Goal: Transaction & Acquisition: Purchase product/service

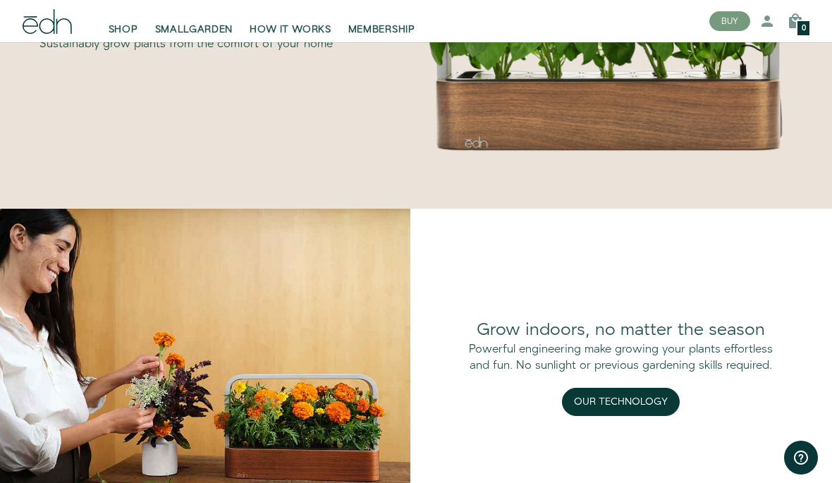
scroll to position [893, 0]
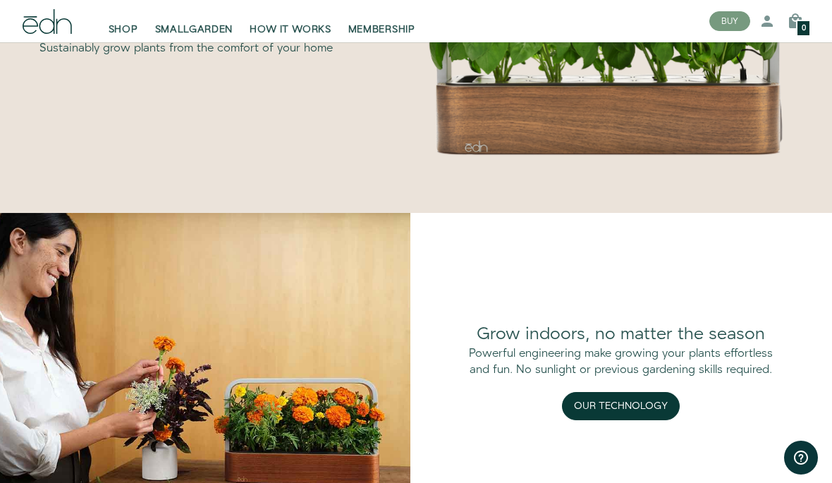
click at [121, 1] on div "SHOP SMALLGARDEN HOW IT WORKS MEMBERSHIP" at bounding box center [354, 21] width 687 height 42
click at [189, 21] on link "SMALLGARDEN" at bounding box center [194, 21] width 95 height 31
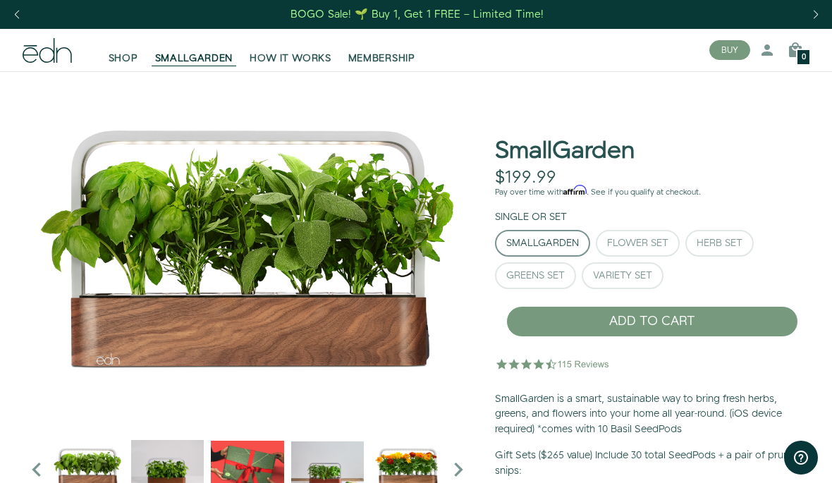
click at [123, 59] on span "SHOP" at bounding box center [124, 58] width 30 height 14
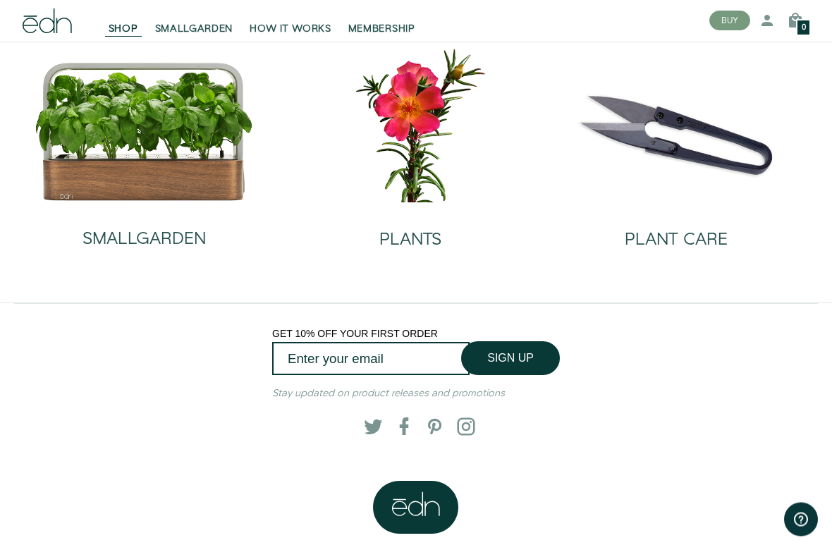
scroll to position [74, 0]
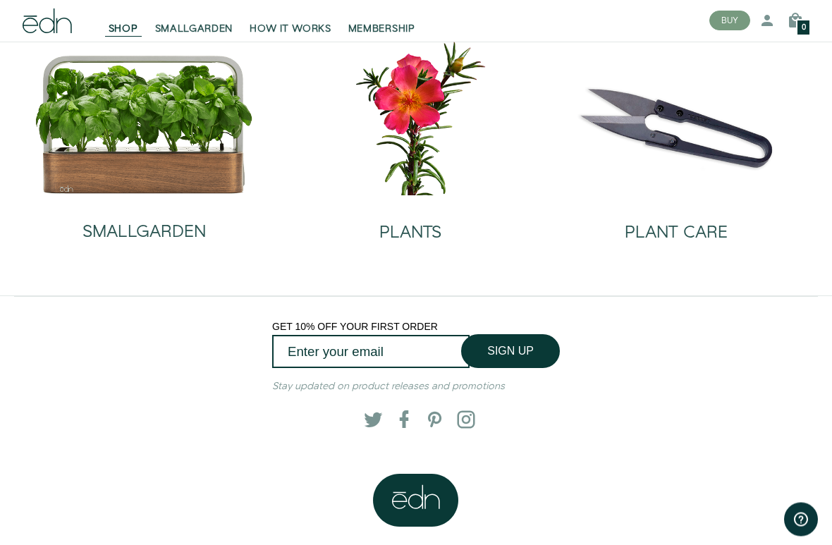
click at [405, 224] on h2 "PLANTS" at bounding box center [410, 233] width 62 height 18
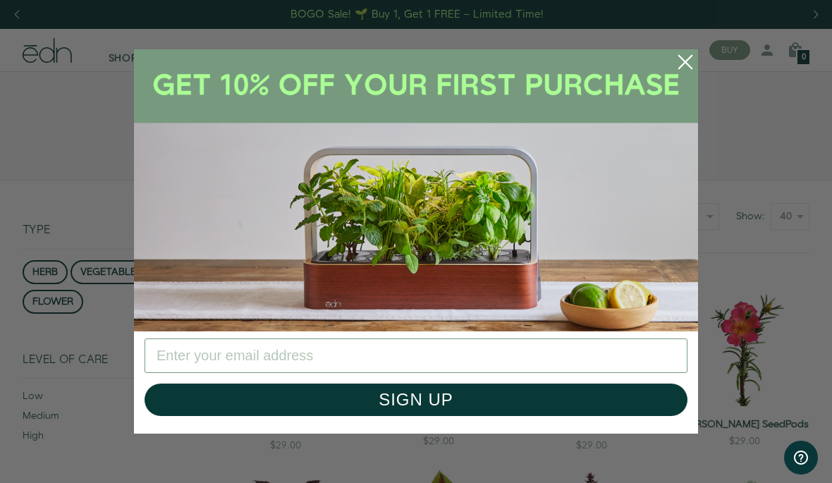
click at [681, 71] on circle "Close dialog" at bounding box center [685, 62] width 31 height 31
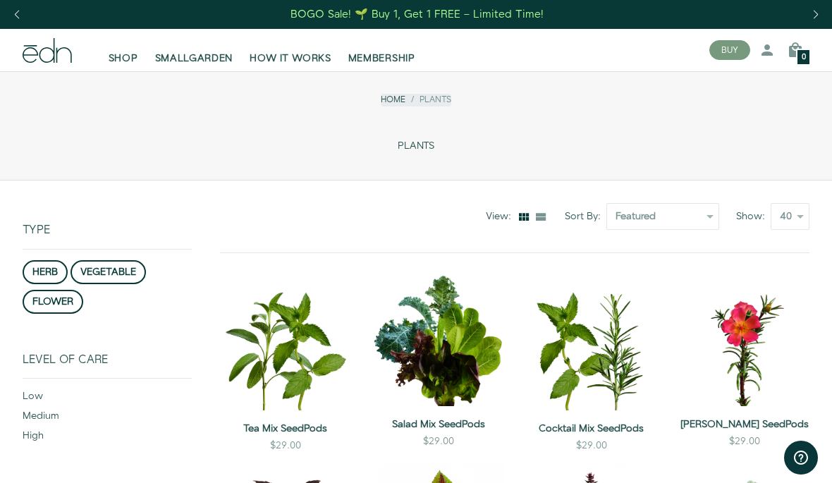
click at [123, 45] on link "SHOP" at bounding box center [123, 50] width 47 height 31
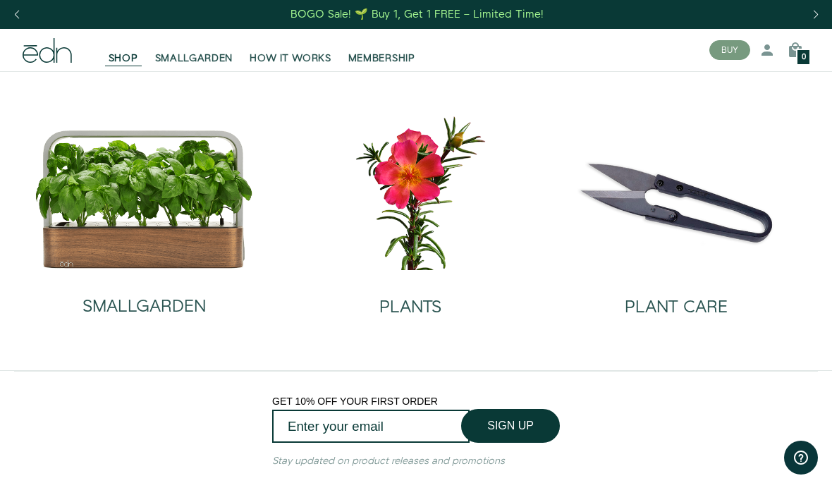
click at [121, 257] on img at bounding box center [144, 199] width 219 height 140
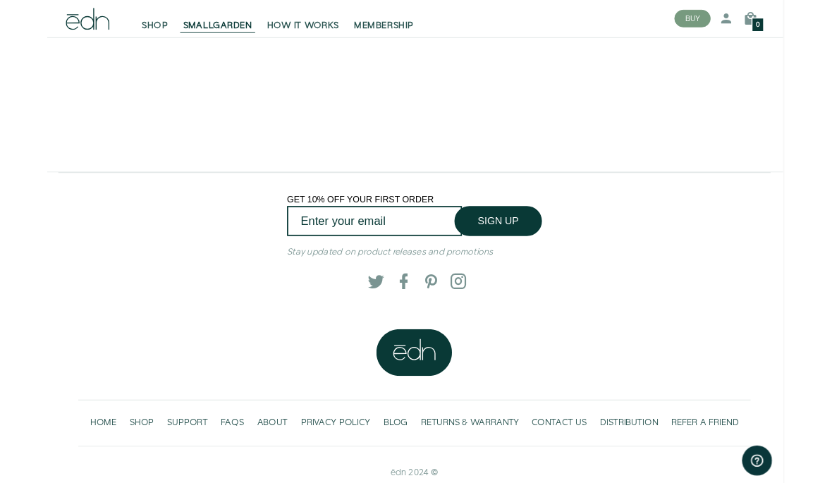
scroll to position [2539, 1]
